Goal: Task Accomplishment & Management: Complete application form

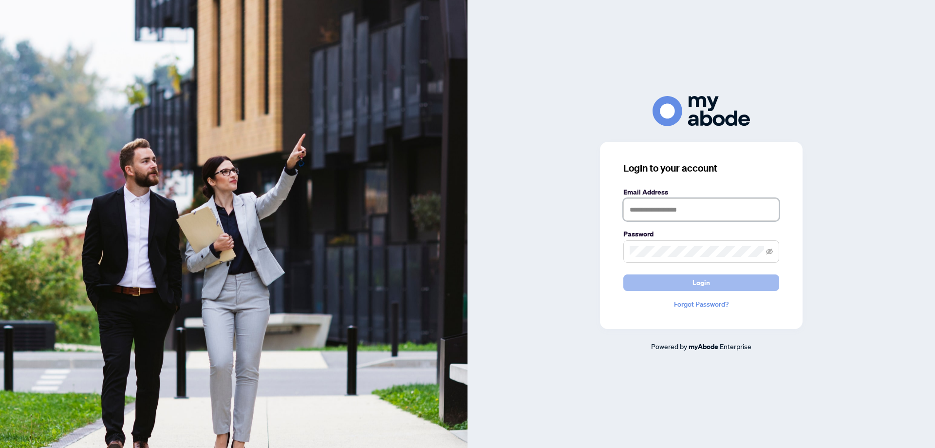
type input "**********"
click at [646, 282] on button "Login" at bounding box center [702, 282] width 156 height 17
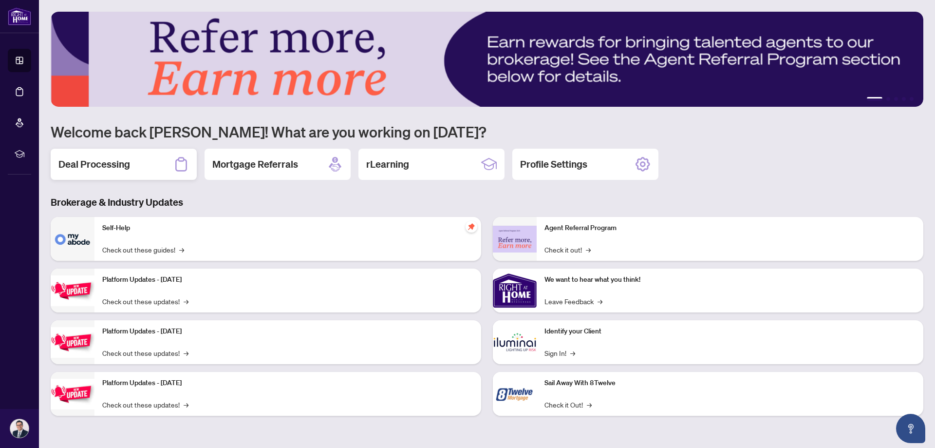
click at [79, 162] on h2 "Deal Processing" at bounding box center [94, 164] width 72 height 14
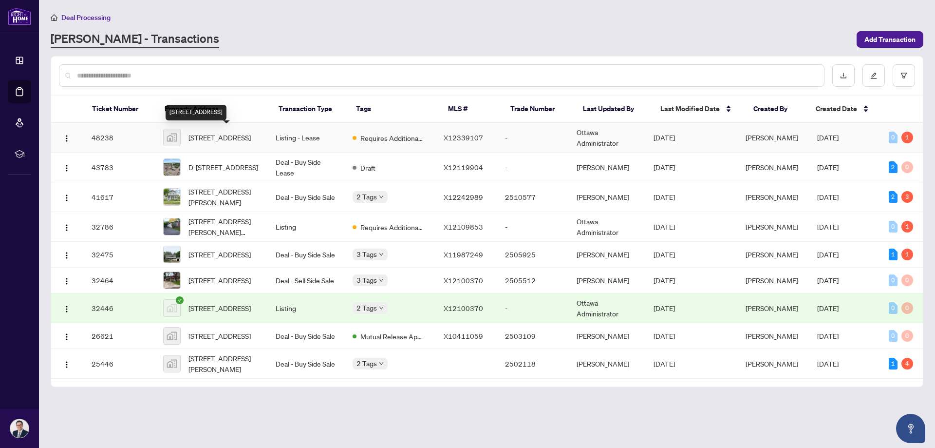
click at [240, 133] on span "2097 Sandstone Crescent, Petawawa, ON, Canada" at bounding box center [220, 137] width 62 height 11
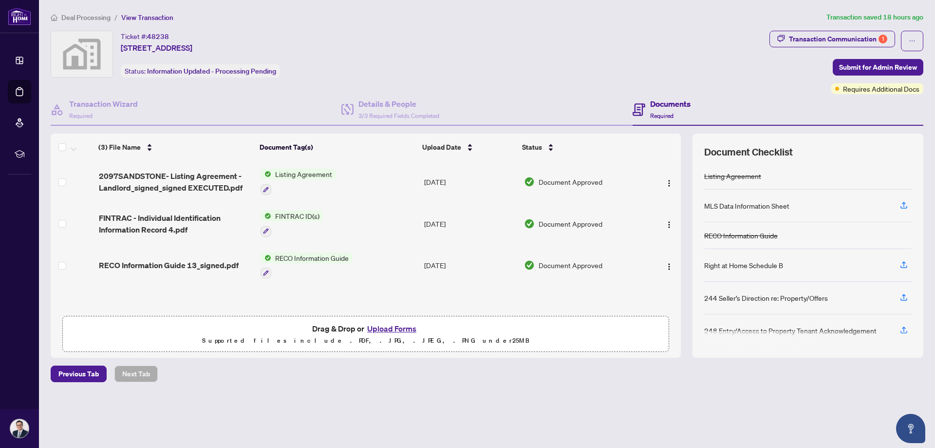
click at [393, 329] on button "Upload Forms" at bounding box center [391, 328] width 55 height 13
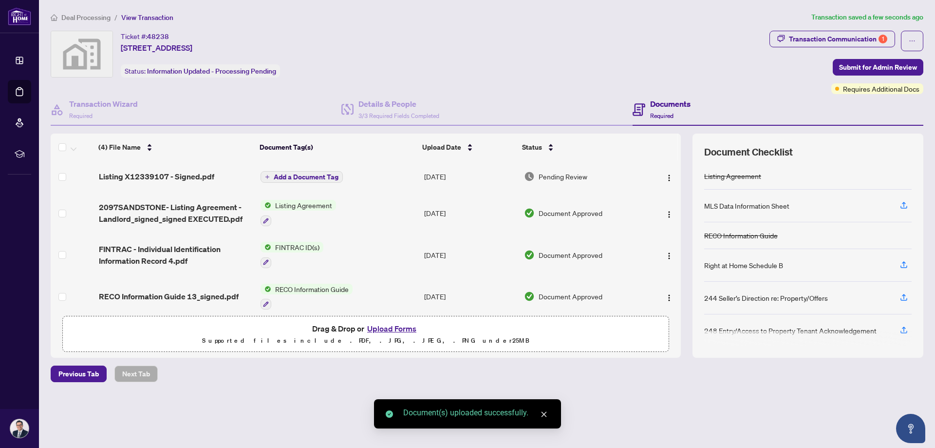
click at [303, 174] on span "Add a Document Tag" at bounding box center [306, 176] width 65 height 7
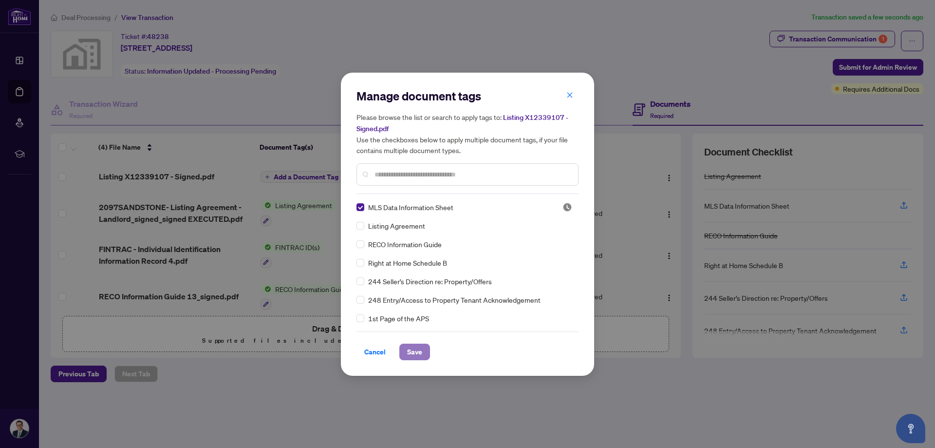
click at [417, 351] on span "Save" at bounding box center [414, 352] width 15 height 16
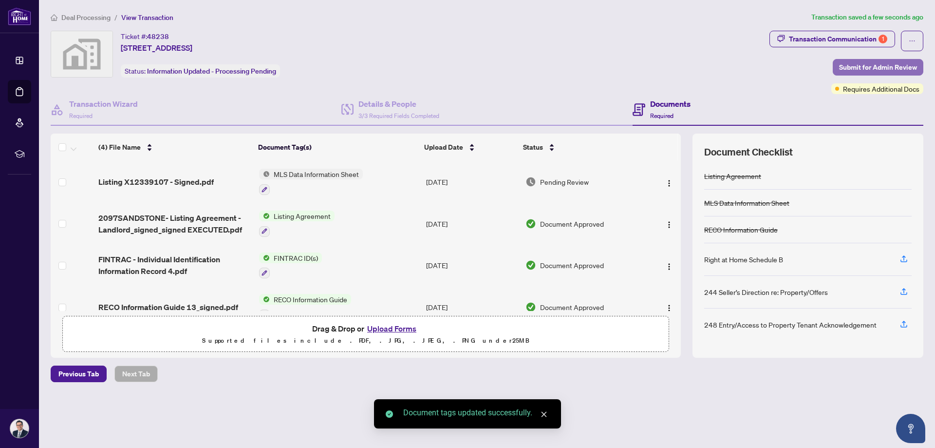
click at [851, 69] on span "Submit for Admin Review" at bounding box center [878, 67] width 78 height 16
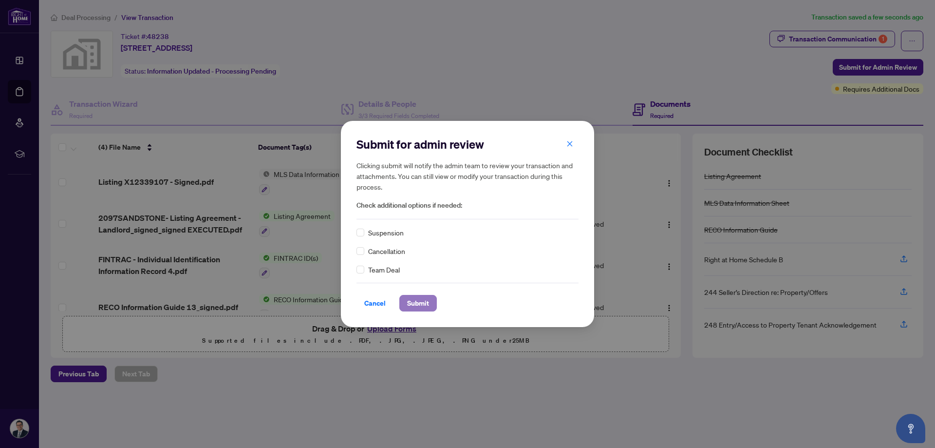
click at [419, 300] on span "Submit" at bounding box center [418, 303] width 22 height 16
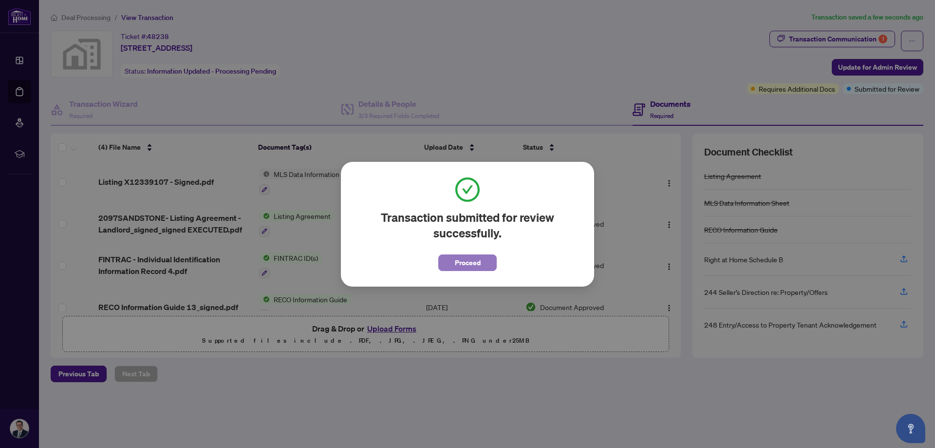
click at [478, 262] on span "Proceed" at bounding box center [468, 263] width 26 height 16
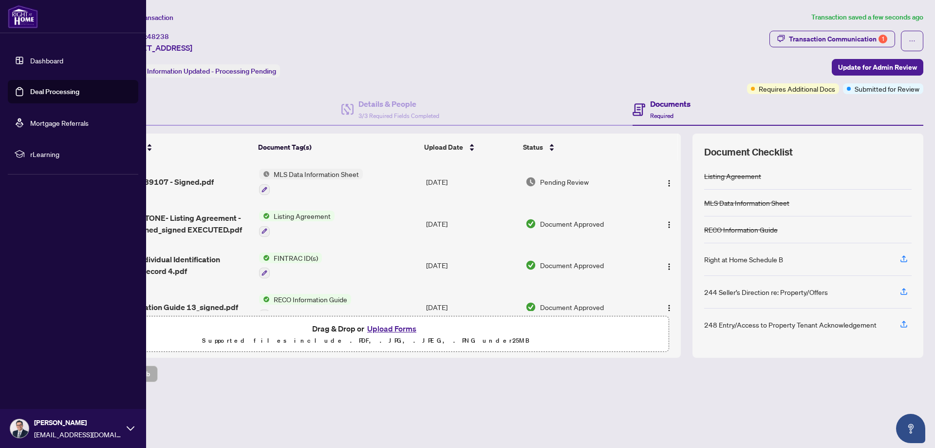
click at [27, 425] on img at bounding box center [19, 428] width 19 height 19
click at [39, 368] on span "Logout" at bounding box center [39, 370] width 22 height 16
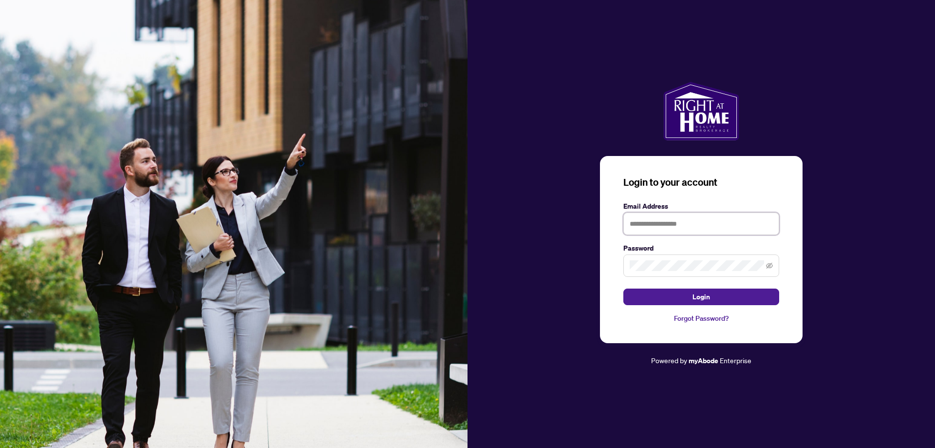
type input "**********"
